Goal: Communication & Community: Share content

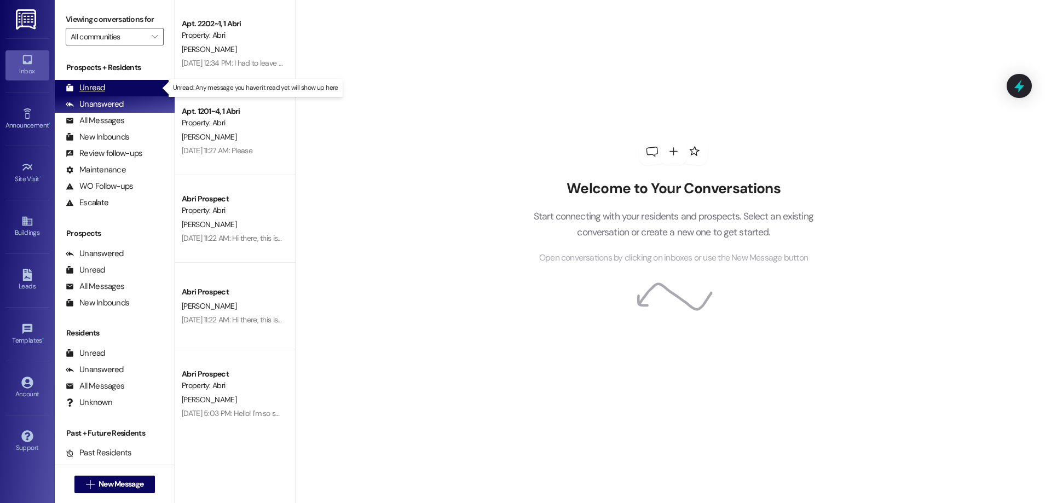
click at [106, 89] on div "Unread (0)" at bounding box center [115, 88] width 120 height 16
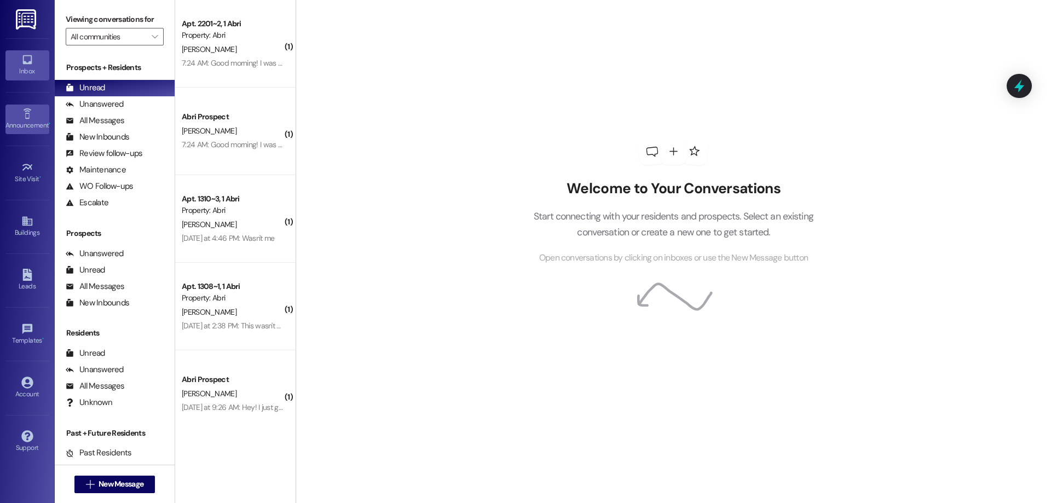
click at [28, 123] on div "Announcement •" at bounding box center [27, 125] width 55 height 11
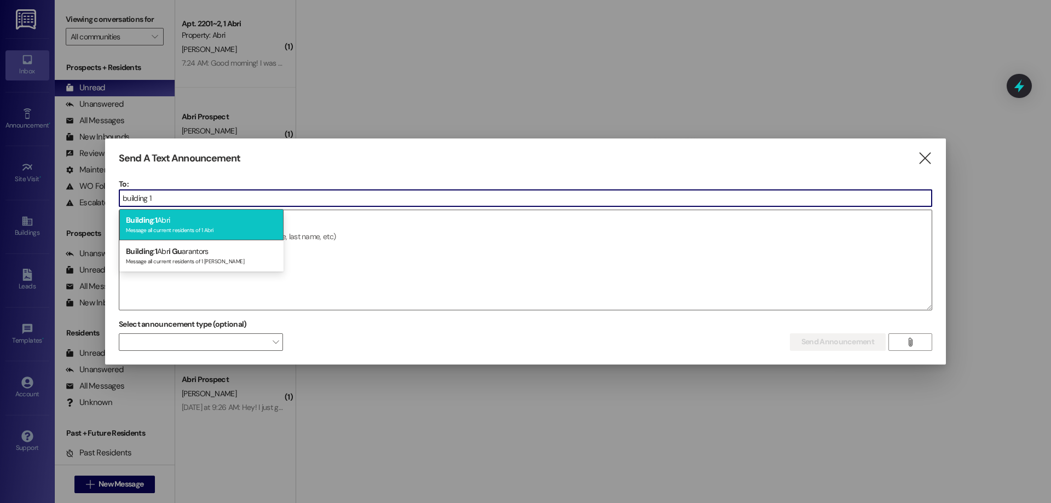
type input "building 1"
click at [192, 220] on div "Building : 1 Abri Message all current residents of 1 Abri" at bounding box center [201, 224] width 164 height 31
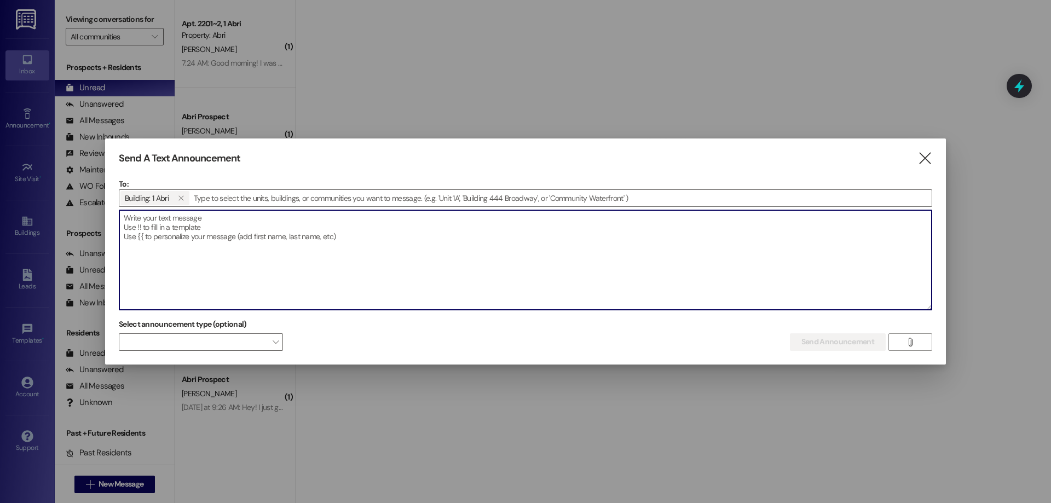
click at [236, 263] on textarea at bounding box center [525, 260] width 813 height 100
type textarea "G"
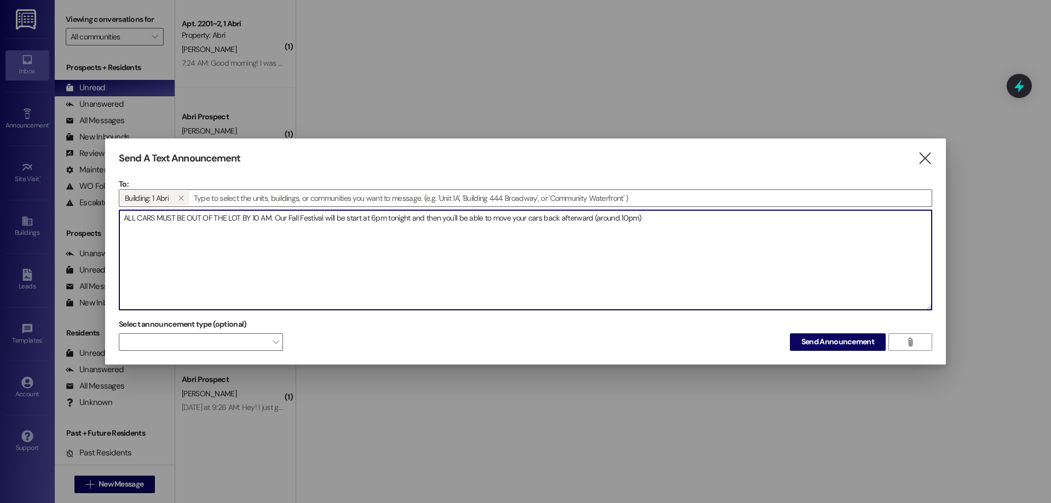
click at [267, 234] on textarea "ALL CARS MUST BE OUT OF THE LOT BY 10 AM. Our Fall Festival will be start at 6p…" at bounding box center [525, 260] width 813 height 100
click at [291, 221] on textarea "ALL CARS MUST BE OUT OF THE LOT BY 10 AM. Our Fall Festival will be start at 6p…" at bounding box center [525, 260] width 813 height 100
click at [681, 222] on textarea "ALL CARS MUST BE OUT OF THE LOT BY 10 AM. Our Fall Festival will be start at 6p…" at bounding box center [525, 260] width 813 height 100
paste textarea "VEHICLES MUST BE CLEARED FROM THE LOT BY 10 AM. Our Fall Festival kicks off at …"
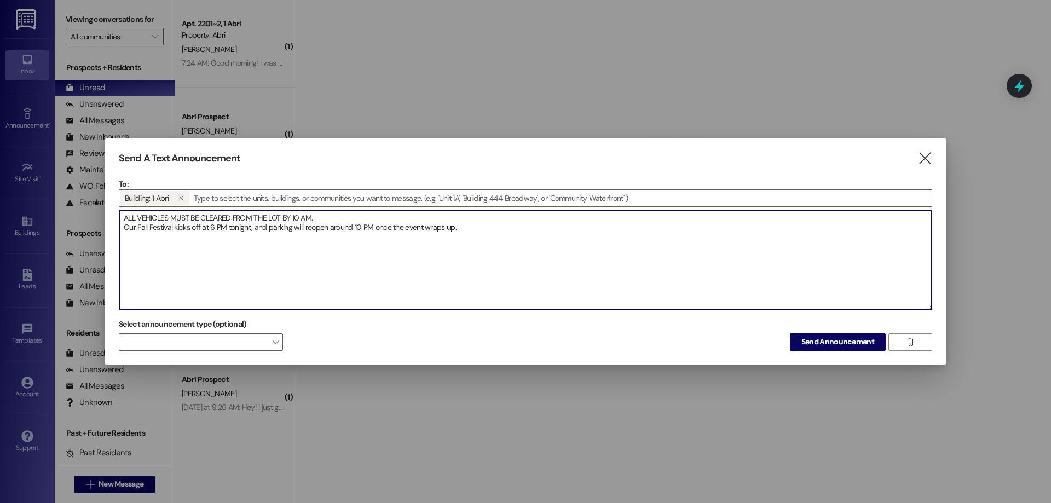
click at [123, 214] on textarea "ALL VEHICLES MUST BE CLEARED FROM THE LOT BY 10 AM. Our Fall Festival kicks off…" at bounding box center [525, 260] width 813 height 100
click at [497, 232] on textarea "URGENT!! ALL VEHICLES MUST BE CLEARED FROM THE LOT BY 10 AM. Our Fall Festival …" at bounding box center [525, 260] width 813 height 100
click at [359, 216] on textarea "URGENT!! ALL VEHICLES MUST BE CLEARED FROM THE LOT BY 10 AM. Our Fall Festival …" at bounding box center [525, 260] width 813 height 100
click at [457, 234] on textarea "URGENT!! ALL VEHICLES MUST BE CLEARED FROM THE LOT BY 10 AM. Our Fall Festival …" at bounding box center [525, 260] width 813 height 100
paste textarea "ALL VEHICLES MUST BE CLEARED FROM THE LOT BY 10 AM. Any cars left in the lot af…"
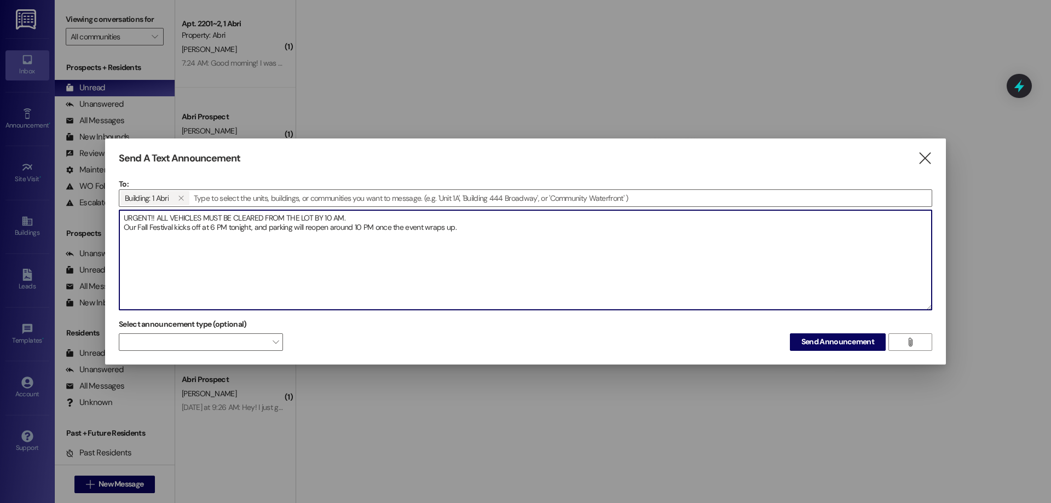
type textarea "ALL VEHICLES MUST BE CLEARED FROM THE LOT BY 10 AM. Any cars left in the lot af…"
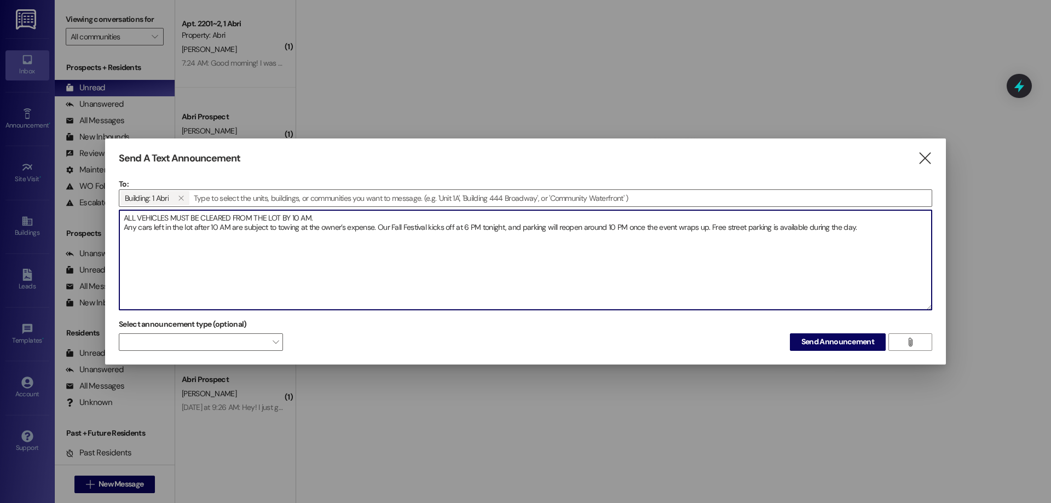
click at [378, 228] on textarea "ALL VEHICLES MUST BE CLEARED FROM THE LOT BY 10 AM. Any cars left in the lot af…" at bounding box center [525, 260] width 813 height 100
click at [871, 229] on textarea "ALL VEHICLES MUST BE CLEARED FROM THE LOT BY 10 AM. Any cars left in the lot af…" at bounding box center [525, 260] width 813 height 100
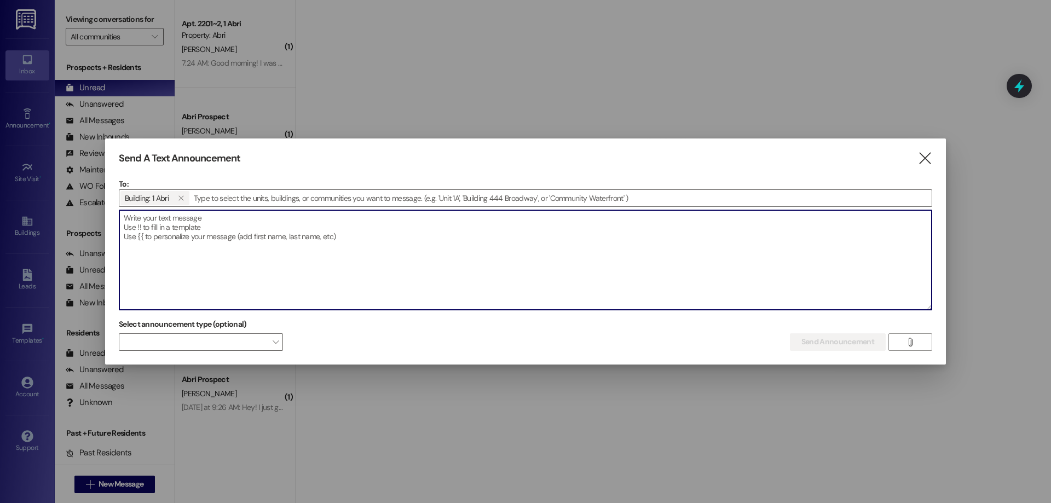
click at [352, 229] on textarea at bounding box center [525, 260] width 813 height 100
paste textarea "ALL VEHICLES MUST BE CLEARED FROM THE LOT BY 10 AM. Any cars left in the lot af…"
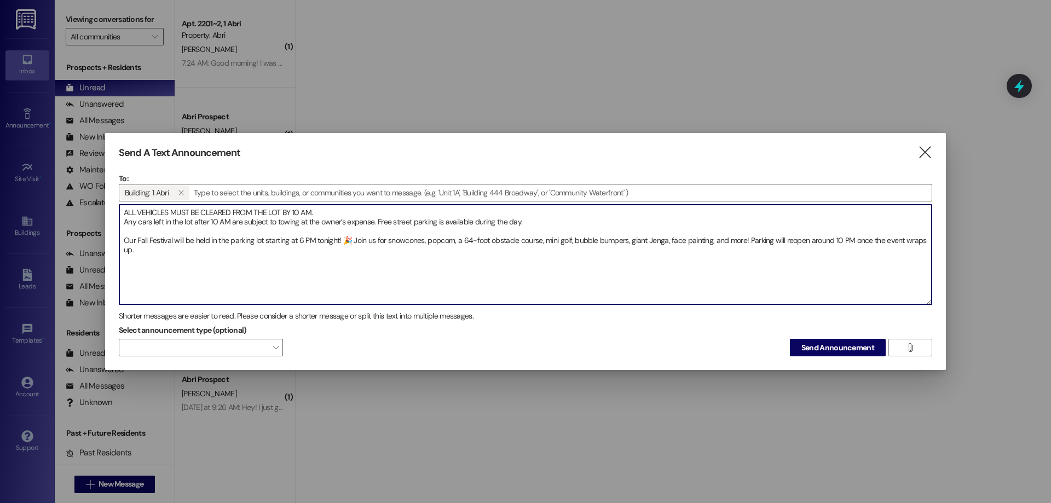
click at [326, 209] on textarea "ALL VEHICLES MUST BE CLEARED FROM THE LOT BY 10 AM. Any cars left in the lot af…" at bounding box center [525, 255] width 813 height 100
click at [529, 222] on textarea "ALL VEHICLES MUST BE CLEARED FROM THE LOT BY 10 AM. Any cars left in the lot af…" at bounding box center [525, 255] width 813 height 100
click at [216, 249] on textarea "ALL VEHICLES MUST BE CLEARED FROM THE LOT BY 10 AM. Any cars left in the lot af…" at bounding box center [525, 255] width 813 height 100
type textarea "ALL VEHICLES MUST BE CLEARED FROM THE LOT BY 10 AM. Any cars left in the lot af…"
click at [825, 345] on span "Send Announcement" at bounding box center [838, 347] width 73 height 11
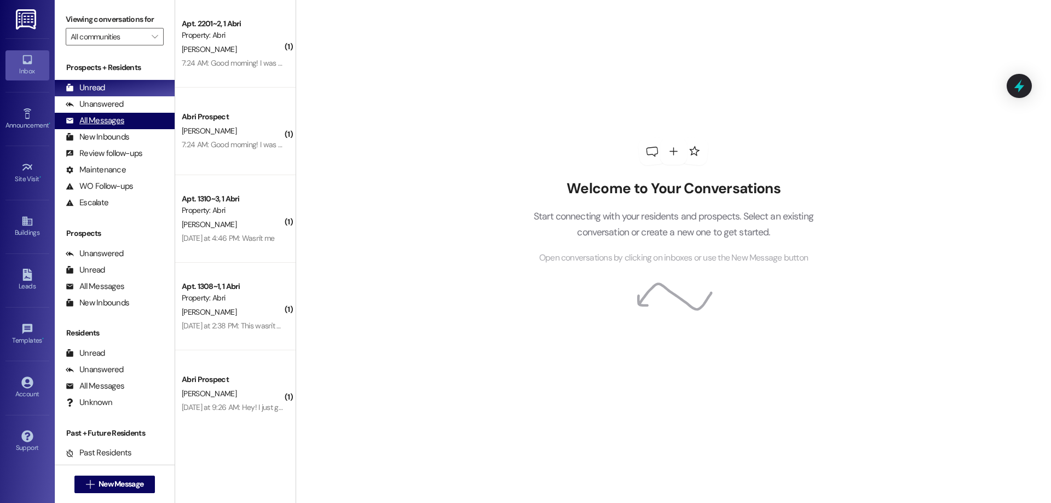
click at [118, 119] on div "All Messages" at bounding box center [95, 120] width 59 height 11
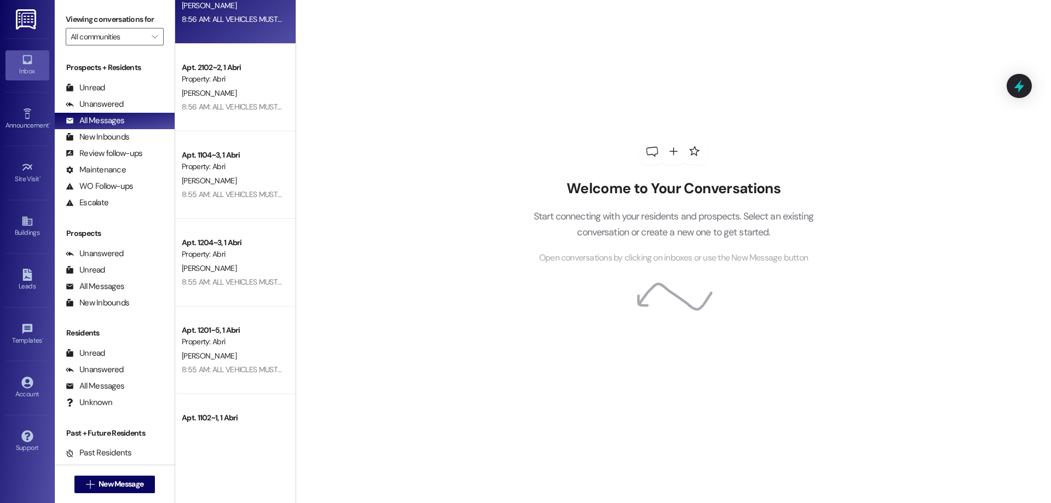
scroll to position [712, 0]
